Goal: Task Accomplishment & Management: Use online tool/utility

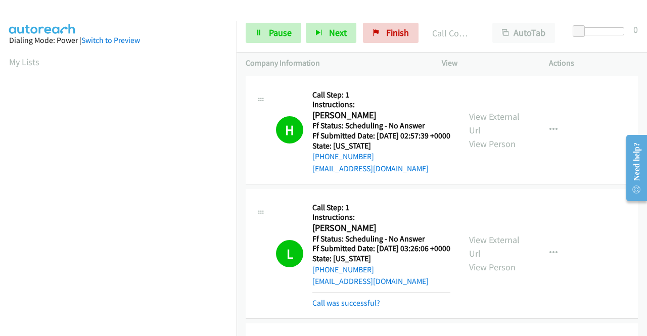
scroll to position [230, 0]
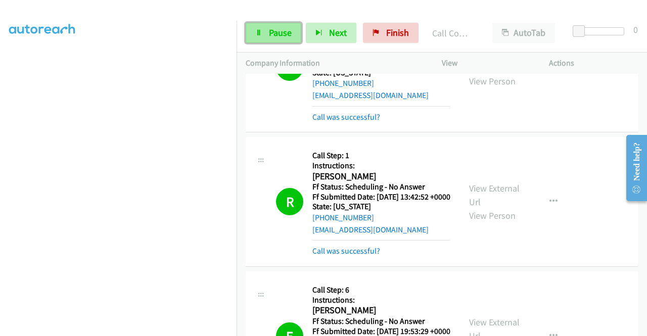
click at [276, 29] on span "Pause" at bounding box center [280, 33] width 23 height 12
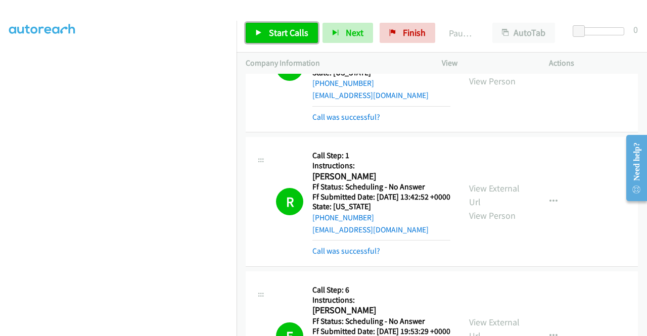
click at [266, 42] on link "Start Calls" at bounding box center [282, 33] width 72 height 20
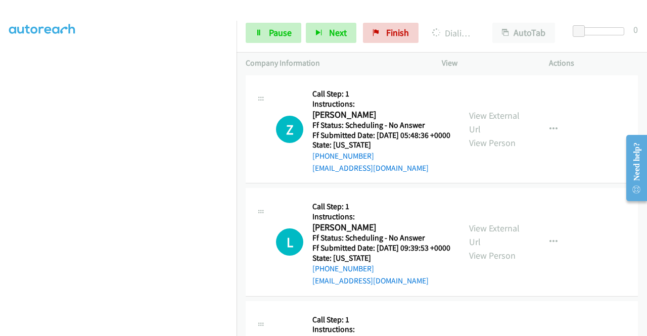
scroll to position [1325, 0]
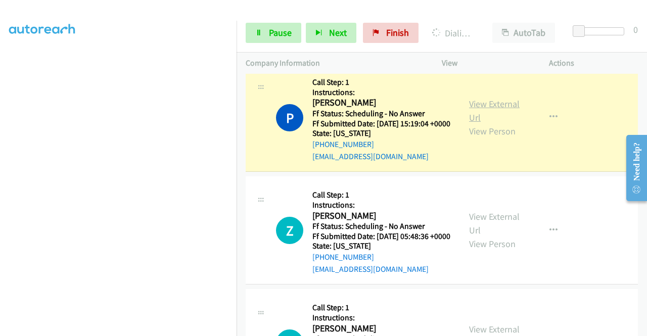
click at [480, 123] on link "View External Url" at bounding box center [494, 110] width 51 height 25
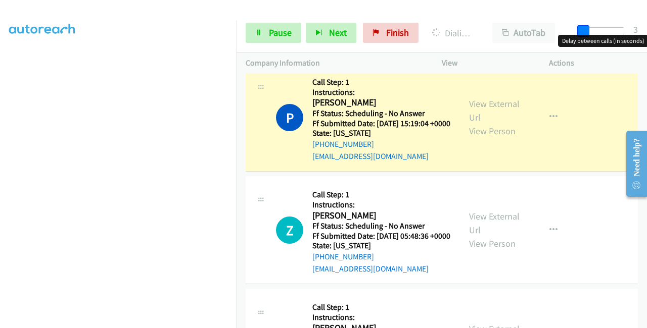
click at [587, 28] on span at bounding box center [583, 31] width 12 height 12
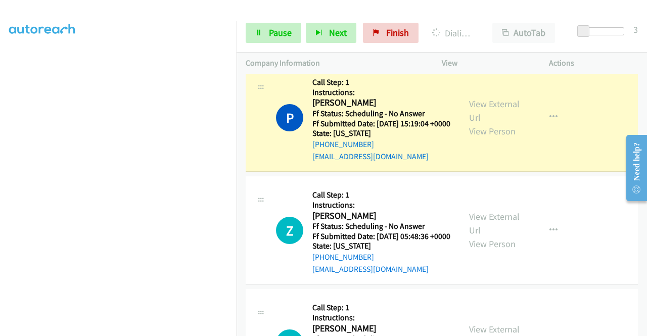
scroll to position [1375, 0]
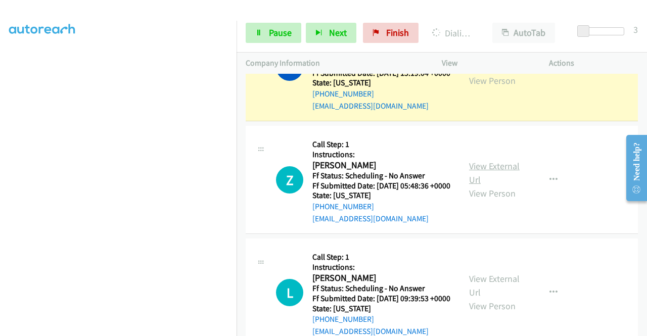
click at [472, 185] on link "View External Url" at bounding box center [494, 172] width 51 height 25
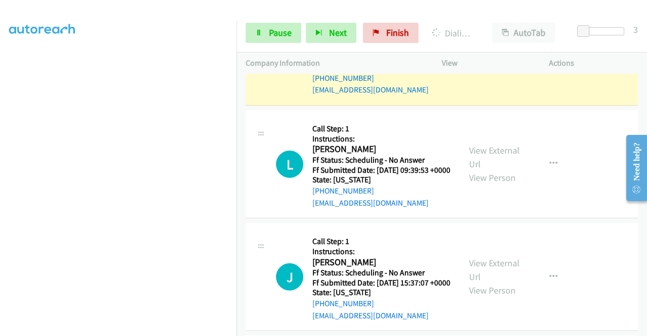
scroll to position [1527, 0]
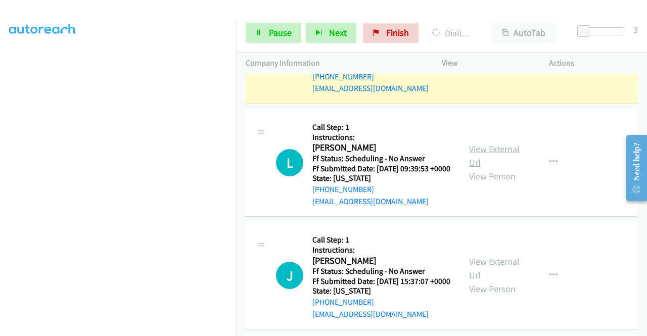
click at [486, 168] on link "View External Url" at bounding box center [494, 155] width 51 height 25
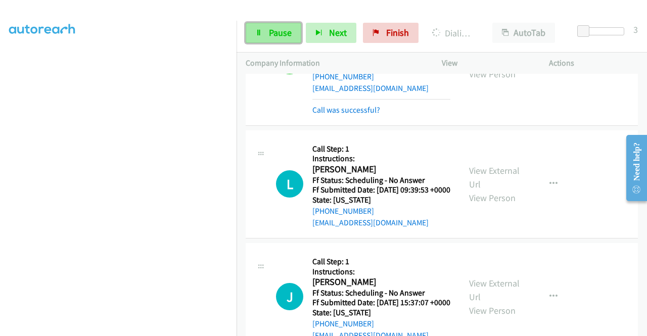
click at [255, 25] on link "Pause" at bounding box center [274, 33] width 56 height 20
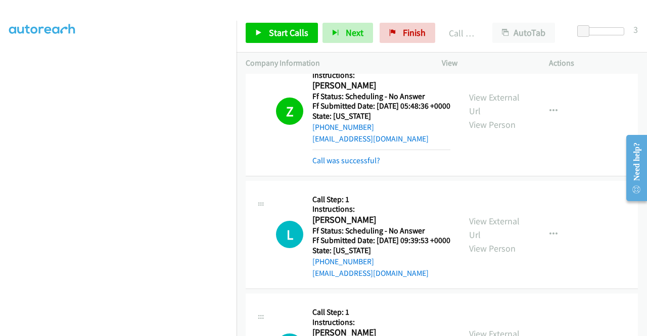
scroll to position [0, 0]
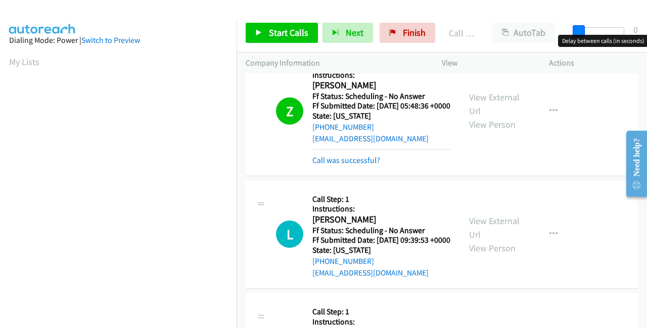
drag, startPoint x: 582, startPoint y: 34, endPoint x: 556, endPoint y: 32, distance: 25.8
click at [556, 32] on div "Start Calls Pause Next Finish Call Completed AutoTab AutoTab 0" at bounding box center [442, 33] width 410 height 39
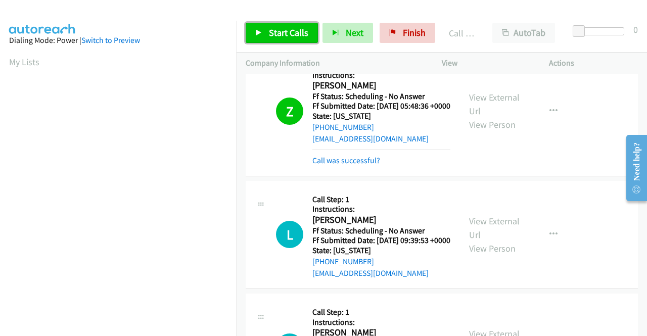
click at [287, 30] on span "Start Calls" at bounding box center [288, 33] width 39 height 12
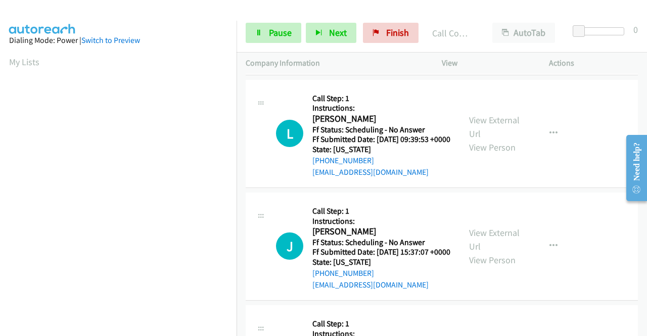
scroll to position [230, 0]
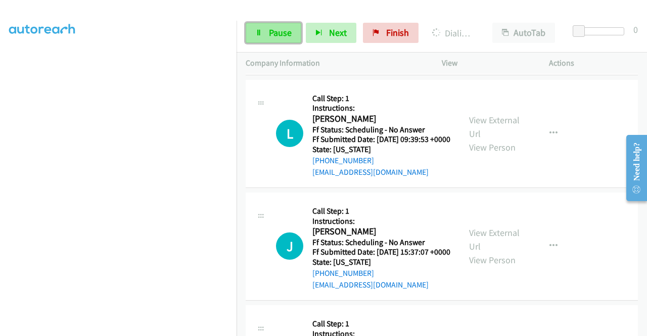
click at [281, 34] on span "Pause" at bounding box center [280, 33] width 23 height 12
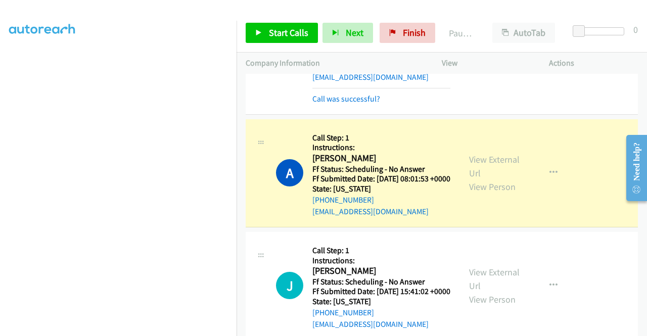
scroll to position [2083, 0]
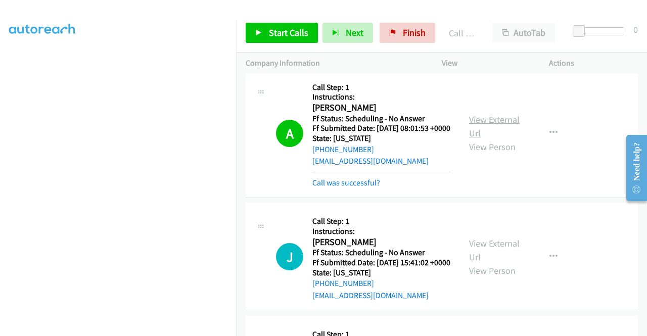
click at [492, 139] on link "View External Url" at bounding box center [494, 126] width 51 height 25
